Goal: Task Accomplishment & Management: Complete application form

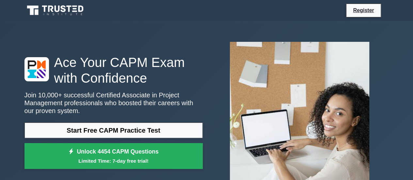
click at [144, 131] on link "Start Free CAPM Practice Test" at bounding box center [113, 130] width 178 height 16
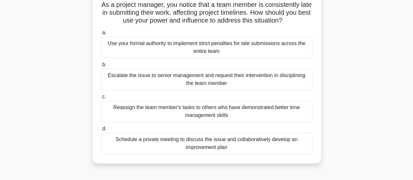
scroll to position [47, 0]
click at [278, 137] on div "Schedule a private meeting to discuss the issue and collaboratively develop an …" at bounding box center [206, 143] width 211 height 22
click at [101, 130] on input "d. Schedule a private meeting to discuss the issue and collaboratively develop …" at bounding box center [101, 128] width 0 height 4
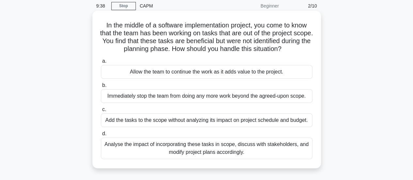
scroll to position [27, 0]
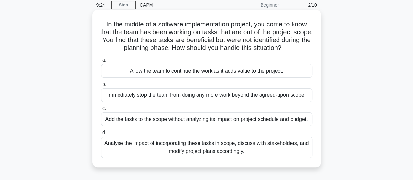
click at [270, 145] on div "Analyse the impact of incorporating these tasks in scope, discuss with stakehol…" at bounding box center [206, 147] width 211 height 22
click at [101, 135] on input "d. Analyse the impact of incorporating these tasks in scope, discuss with stake…" at bounding box center [101, 132] width 0 height 4
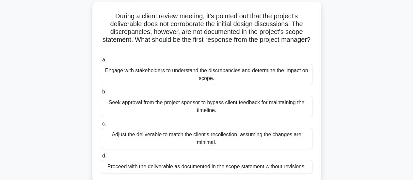
scroll to position [37, 0]
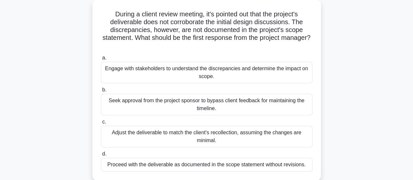
click at [262, 69] on div "Engage with stakeholders to understand the discrepancies and determine the impa…" at bounding box center [206, 73] width 211 height 22
click at [101, 60] on input "a. Engage with stakeholders to understand the discrepancies and determine the i…" at bounding box center [101, 58] width 0 height 4
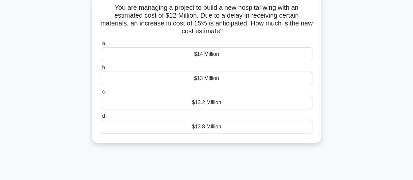
scroll to position [45, 0]
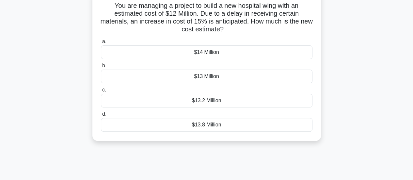
click at [217, 127] on div "$13.8 Million" at bounding box center [206, 125] width 211 height 14
click at [101, 116] on input "d. $13.8 Million" at bounding box center [101, 114] width 0 height 4
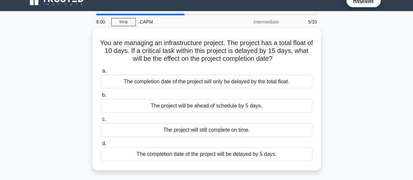
scroll to position [10, 0]
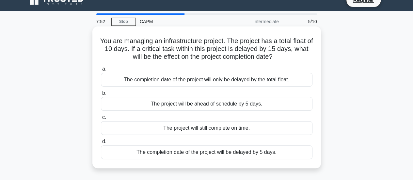
click at [269, 80] on div "The completion date of the project will only be delayed by the total float." at bounding box center [206, 80] width 211 height 14
click at [101, 71] on input "a. The completion date of the project will only be delayed by the total float." at bounding box center [101, 69] width 0 height 4
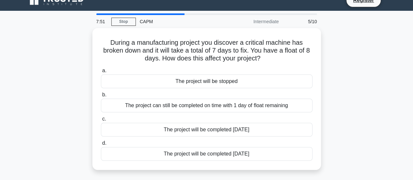
scroll to position [0, 0]
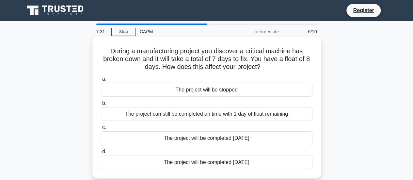
click at [214, 116] on div "The project can still be completed on time with 1 day of float remaining" at bounding box center [206, 114] width 211 height 14
click at [101, 105] on input "b. The project can still be completed on time with 1 day of float remaining" at bounding box center [101, 103] width 0 height 4
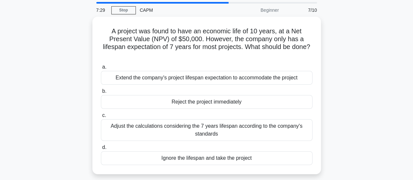
scroll to position [22, 0]
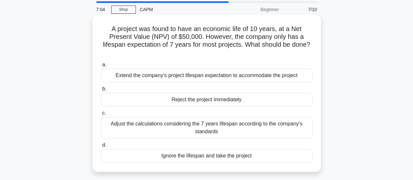
click at [257, 122] on div "Adjust the calculations considering the 7 years lifespan according to the compa…" at bounding box center [206, 128] width 211 height 22
click at [101, 115] on input "c. Adjust the calculations considering the 7 years lifespan according to the co…" at bounding box center [101, 113] width 0 height 4
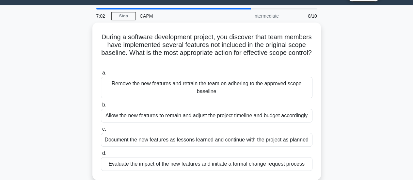
scroll to position [21, 0]
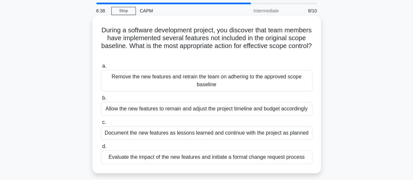
click at [264, 131] on div "Document the new features as lessons learned and continue with the project as p…" at bounding box center [206, 133] width 211 height 14
click at [101, 124] on input "c. Document the new features as lessons learned and continue with the project a…" at bounding box center [101, 122] width 0 height 4
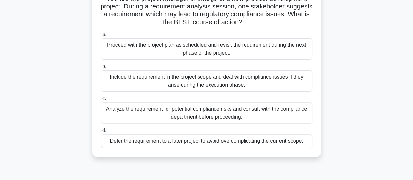
scroll to position [56, 0]
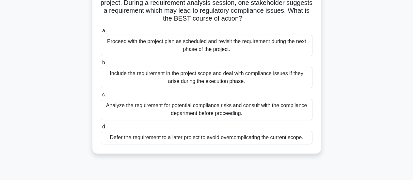
click at [226, 111] on div "Analyze the requirement for potential compliance risks and consult with the com…" at bounding box center [206, 109] width 211 height 22
click at [101, 97] on input "c. Analyze the requirement for potential compliance risks and consult with the …" at bounding box center [101, 95] width 0 height 4
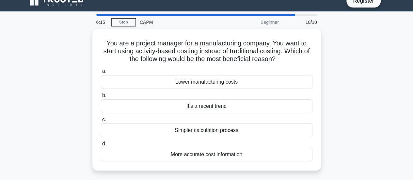
scroll to position [10, 0]
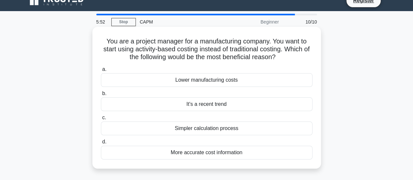
click at [224, 126] on div "Simpler calculation process" at bounding box center [206, 128] width 211 height 14
click at [101, 120] on input "c. Simpler calculation process" at bounding box center [101, 117] width 0 height 4
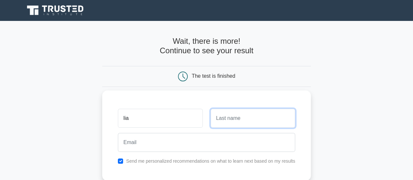
click at [235, 115] on input "text" at bounding box center [252, 118] width 84 height 19
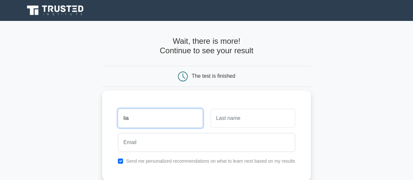
click at [157, 120] on input "lia" at bounding box center [160, 118] width 84 height 19
type input "corrinna"
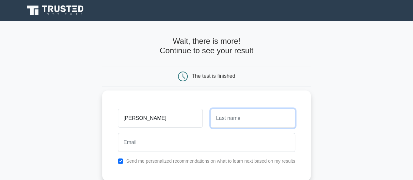
click at [227, 118] on input "text" at bounding box center [252, 118] width 84 height 19
type input "valda"
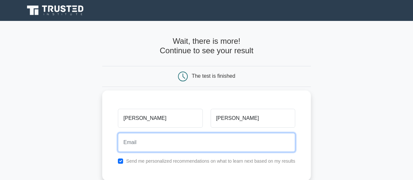
click at [192, 145] on input "email" at bounding box center [206, 142] width 177 height 19
type input "valdaardelia11@gmail.com"
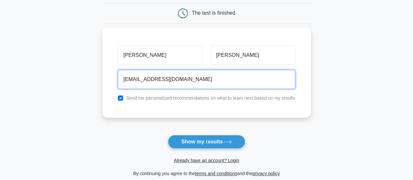
scroll to position [63, 0]
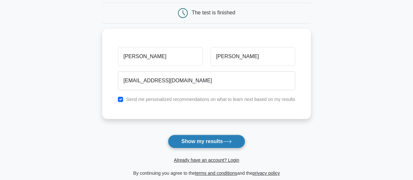
click at [198, 136] on button "Show my results" at bounding box center [206, 141] width 77 height 14
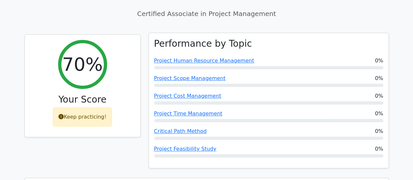
scroll to position [260, 0]
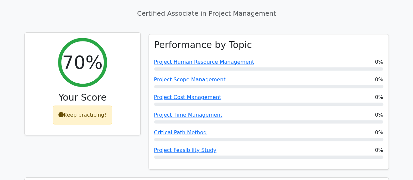
click at [87, 105] on div "Keep practicing!" at bounding box center [82, 114] width 59 height 19
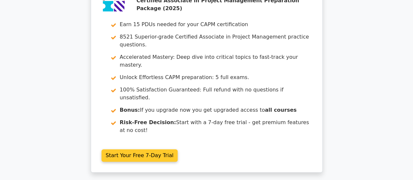
scroll to position [0, 0]
